Goal: Task Accomplishment & Management: Manage account settings

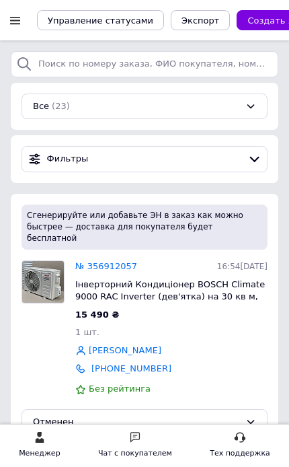
click at [125, 261] on link "№ 356912057" at bounding box center [106, 266] width 62 height 10
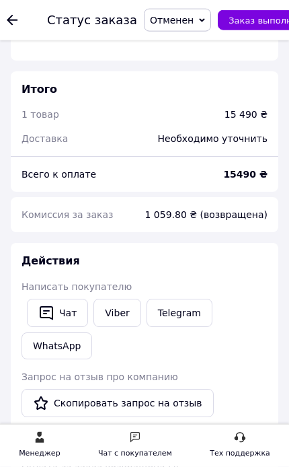
click at [112, 299] on link "Viber" at bounding box center [117, 313] width 47 height 28
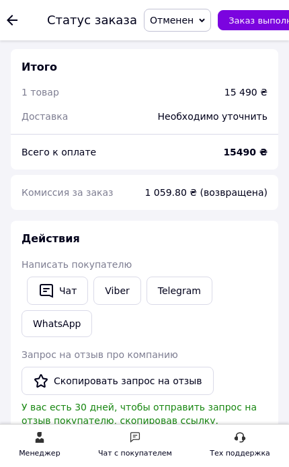
scroll to position [1313, 0]
click at [15, 17] on icon at bounding box center [12, 20] width 11 height 11
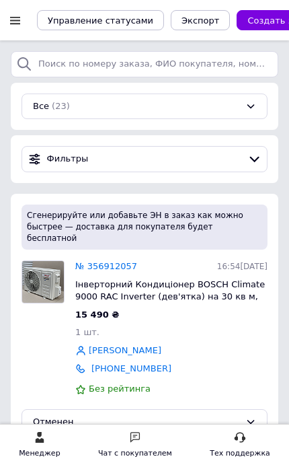
click at [21, 20] on div at bounding box center [15, 20] width 17 height 12
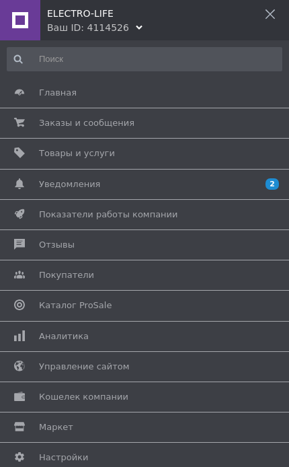
click at [151, 14] on div "ELECTRO-LIFE" at bounding box center [168, 10] width 242 height 20
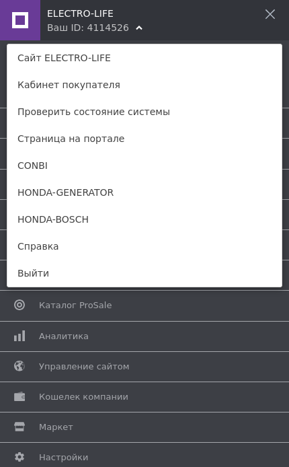
click at [104, 169] on link "CONBI" at bounding box center [144, 165] width 275 height 27
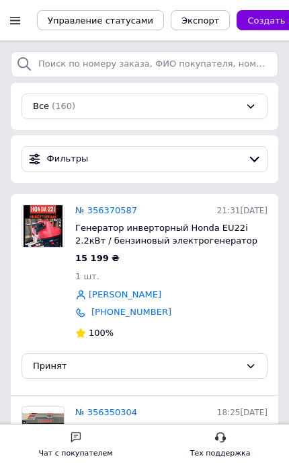
click at [12, 19] on div at bounding box center [15, 20] width 17 height 12
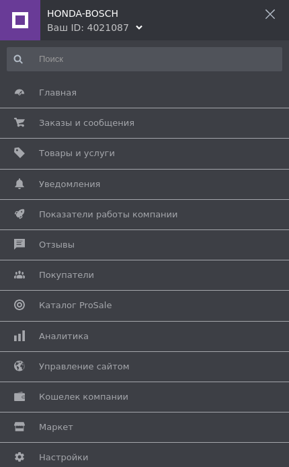
click at [199, 22] on div "HONDA-BOSCH Ваш ID: 4021087" at bounding box center [144, 17] width 289 height 34
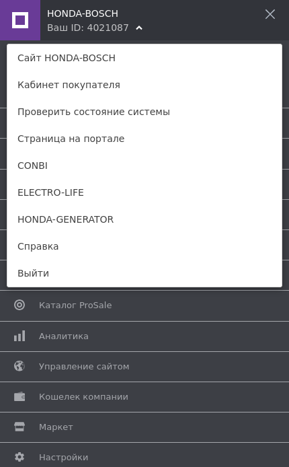
click at [152, 228] on link "HONDA-GENERATOR" at bounding box center [144, 219] width 275 height 27
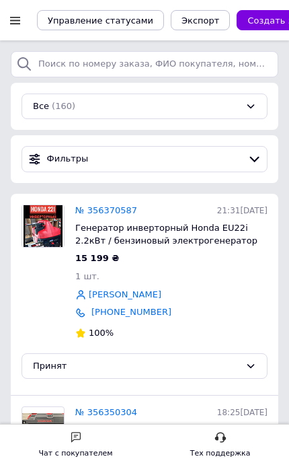
click at [21, 24] on div at bounding box center [15, 20] width 17 height 12
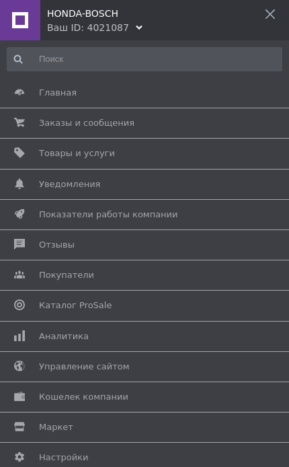
click at [65, 31] on div "Ваш ID: 4021087" at bounding box center [88, 27] width 82 height 13
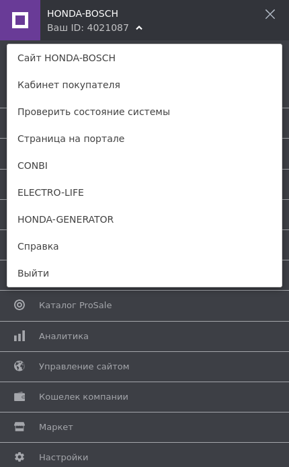
click at [49, 191] on link "ELECTRO-LIFE" at bounding box center [144, 192] width 275 height 27
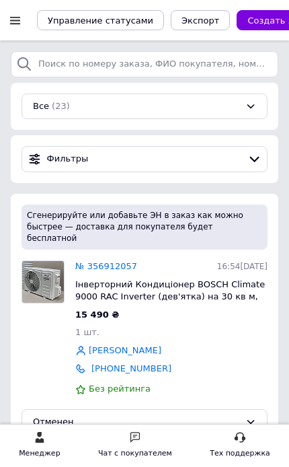
click at [22, 17] on div at bounding box center [15, 20] width 17 height 12
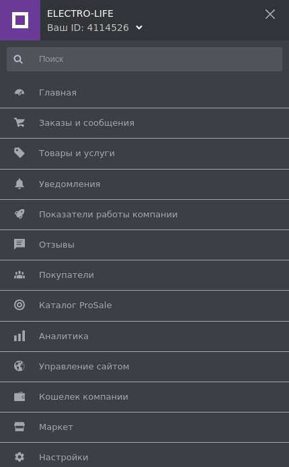
click at [269, 7] on div at bounding box center [270, 13] width 11 height 13
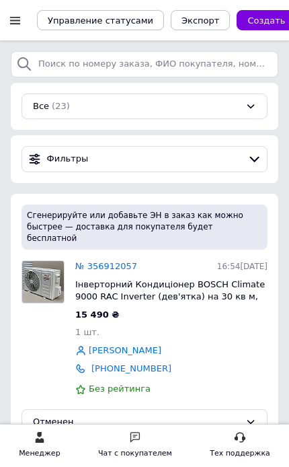
click at [156, 443] on div "Чат с покупателем" at bounding box center [135, 445] width 74 height 29
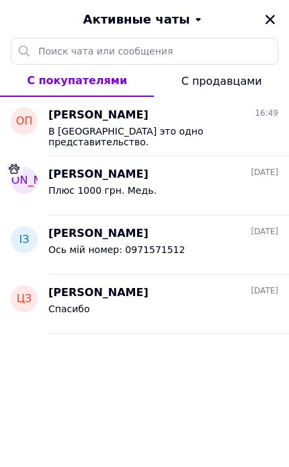
click at [276, 15] on icon "Закрыть" at bounding box center [270, 19] width 12 height 12
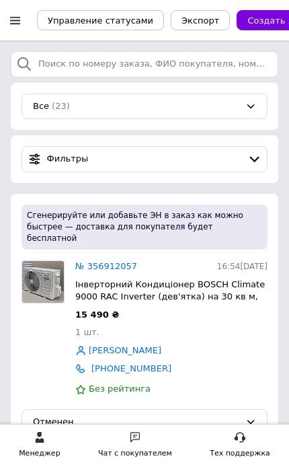
click at [17, 26] on div at bounding box center [15, 20] width 17 height 12
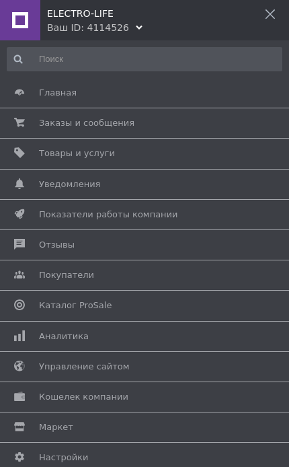
click at [180, 302] on span "Каталог ProSale" at bounding box center [142, 305] width 207 height 12
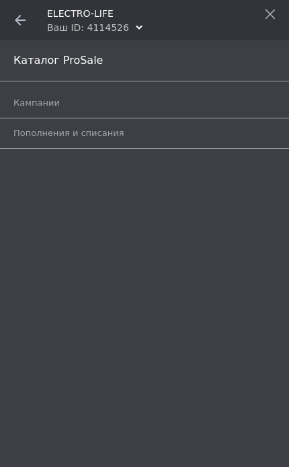
click at [30, 100] on span "Кампании" at bounding box center [36, 103] width 46 height 12
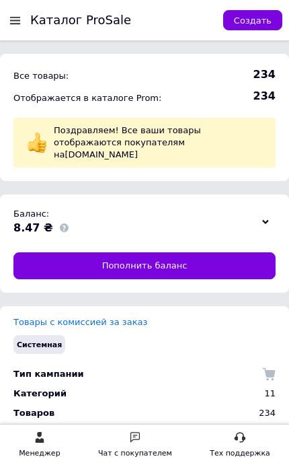
click at [11, 18] on div at bounding box center [15, 20] width 17 height 12
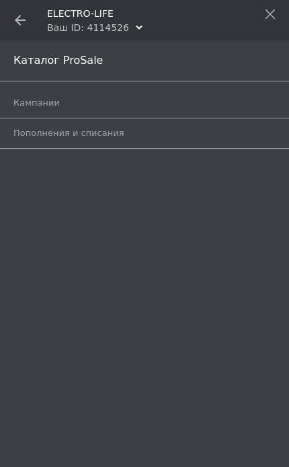
click at [61, 26] on div "Ваш ID: 4114526" at bounding box center [88, 27] width 82 height 13
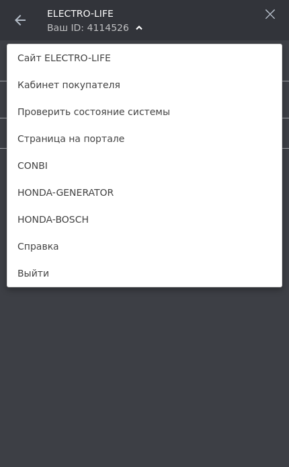
click at [32, 166] on link "CONBI" at bounding box center [144, 165] width 275 height 27
